Goal: Transaction & Acquisition: Purchase product/service

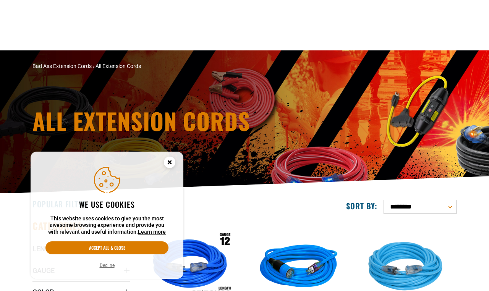
scroll to position [62, 0]
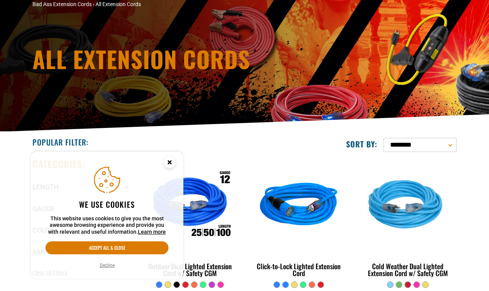
click at [170, 161] on circle "Cookie Consent" at bounding box center [169, 162] width 11 height 11
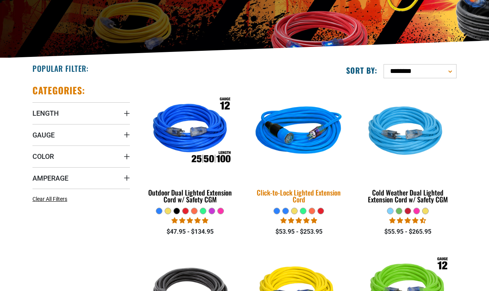
scroll to position [0, 0]
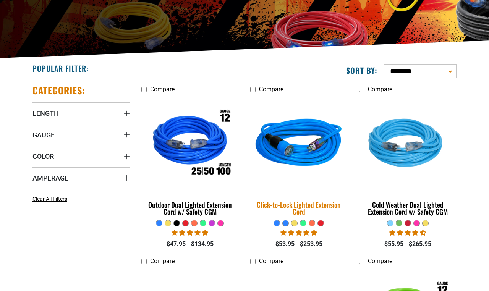
click at [255, 96] on img at bounding box center [298, 145] width 107 height 98
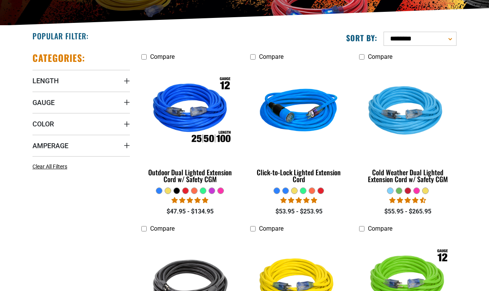
scroll to position [169, 0]
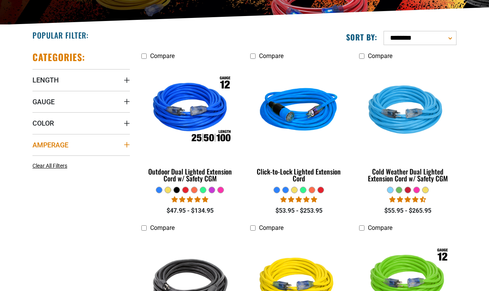
click at [43, 144] on span "Amperage" at bounding box center [50, 145] width 36 height 9
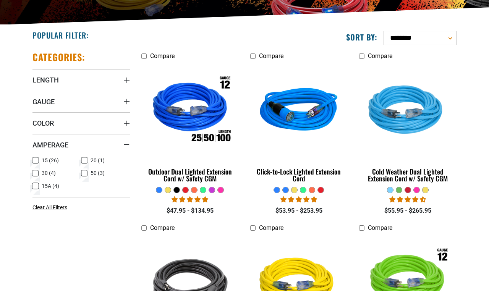
click at [35, 172] on icon at bounding box center [35, 174] width 6 height 10
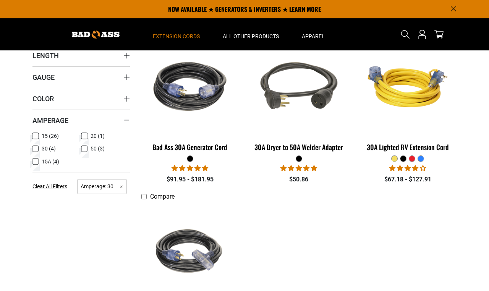
scroll to position [191, 0]
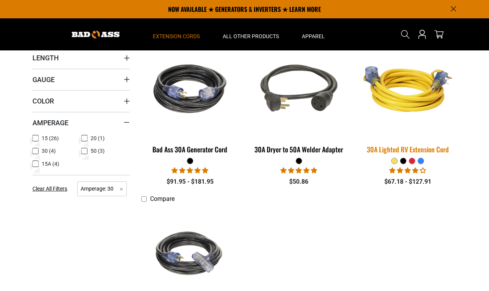
click at [398, 123] on img at bounding box center [407, 89] width 107 height 98
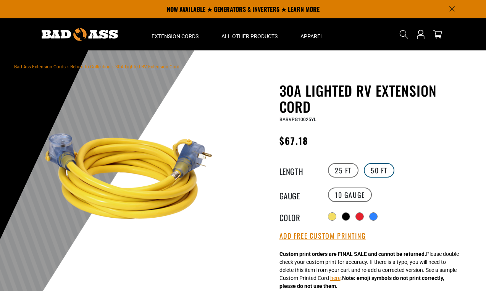
click at [383, 168] on label "50 FT" at bounding box center [379, 170] width 31 height 15
click at [344, 167] on label "25 FT" at bounding box center [343, 170] width 31 height 15
